Goal: Task Accomplishment & Management: Use online tool/utility

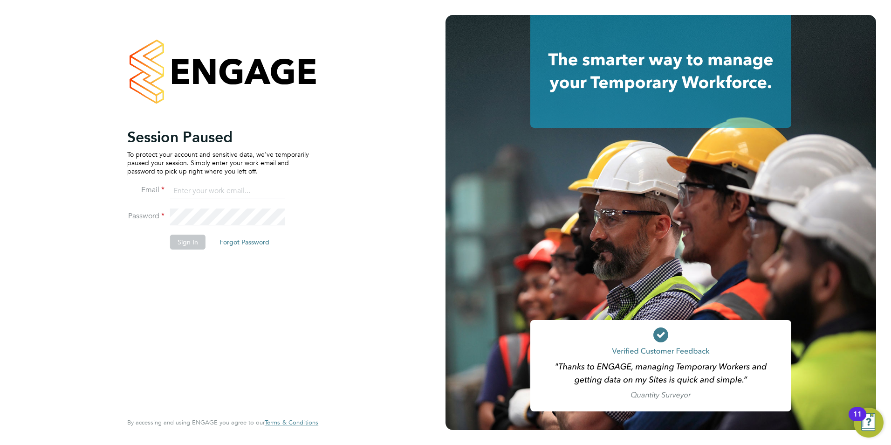
type input "jack.baron@HunterEducation.co.uk"
click at [183, 245] on button "Sign In" at bounding box center [187, 242] width 35 height 15
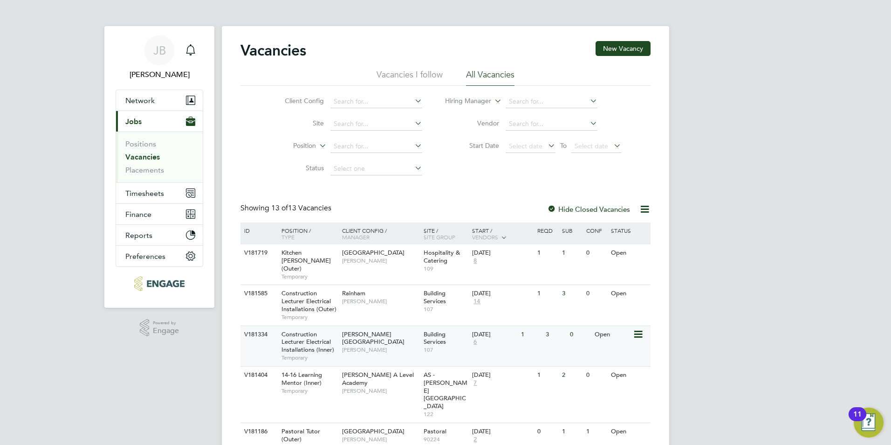
click at [311, 333] on span "Construction Lecturer Electrical Installations (Inner)" at bounding box center [308, 342] width 53 height 24
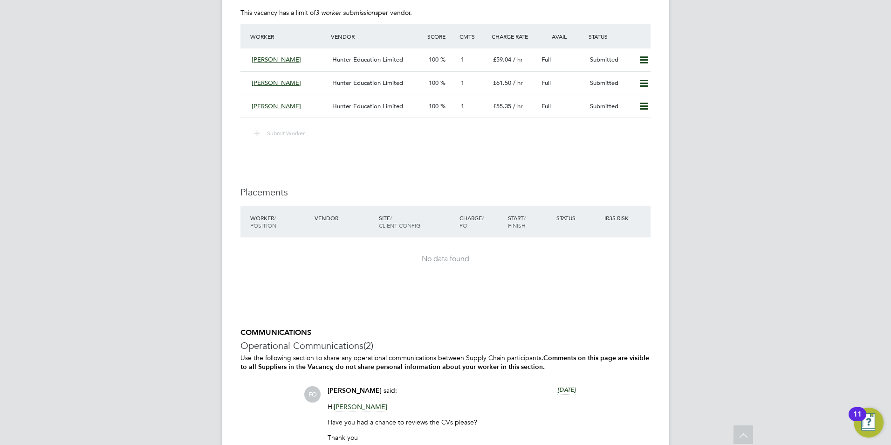
scroll to position [1986, 0]
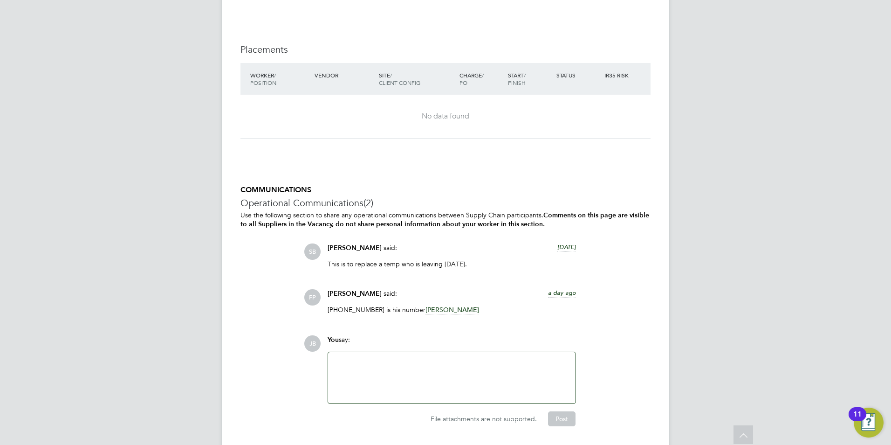
scroll to position [1924, 0]
